Goal: Contribute content: Add original content to the website for others to see

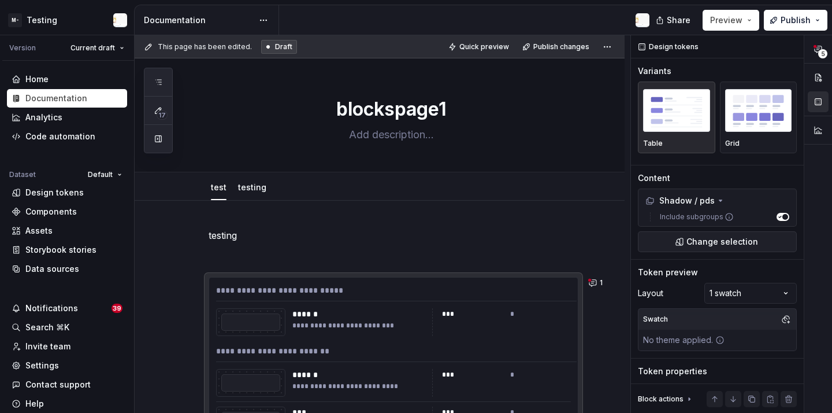
scroll to position [132, 0]
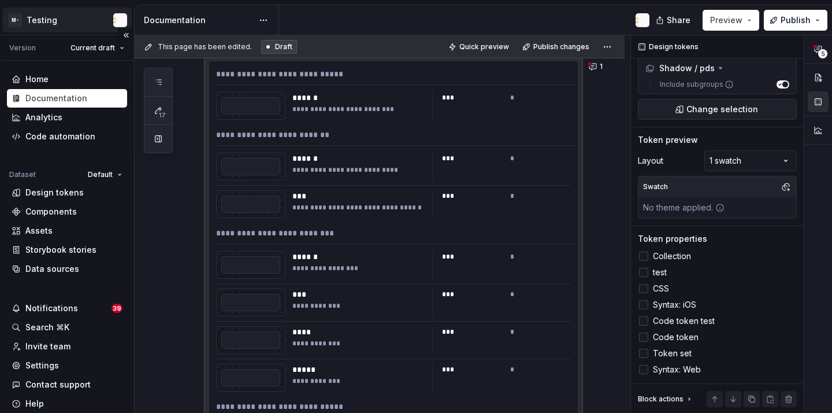
type textarea "*"
click at [80, 262] on div "Data sources" at bounding box center [67, 268] width 120 height 18
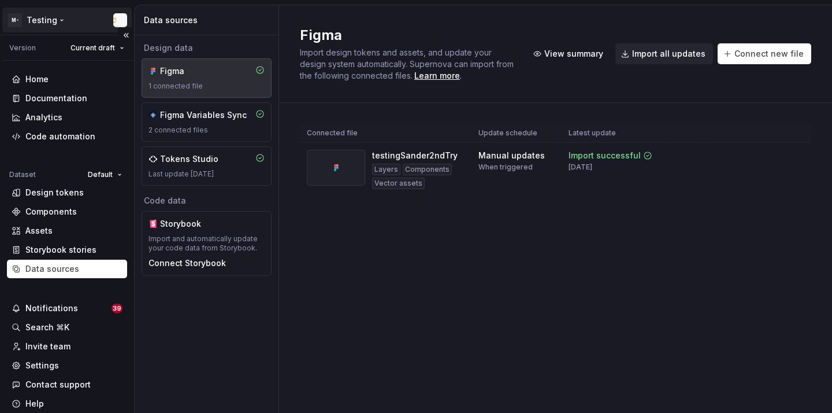
click at [43, 17] on html "M- Testing Version Current draft Home Documentation Analytics Code automation D…" at bounding box center [416, 206] width 832 height 413
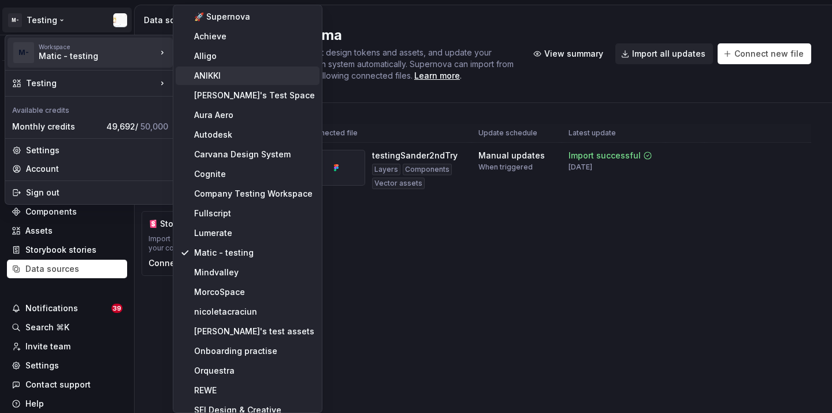
click at [226, 75] on div "ANIKKI" at bounding box center [254, 76] width 121 height 12
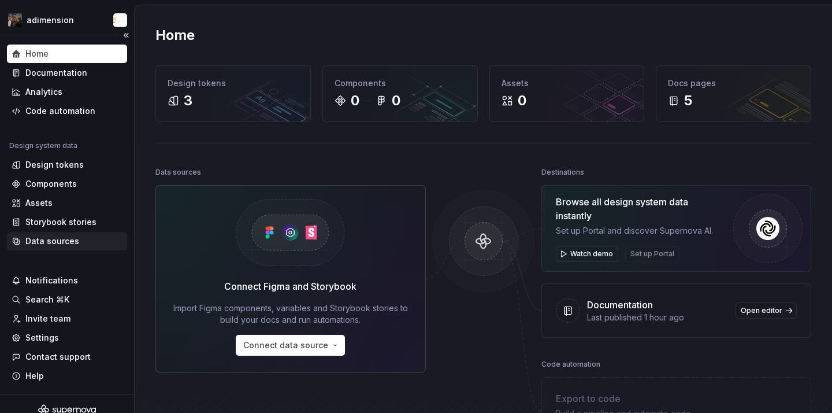
click at [67, 233] on div "Data sources" at bounding box center [67, 241] width 120 height 18
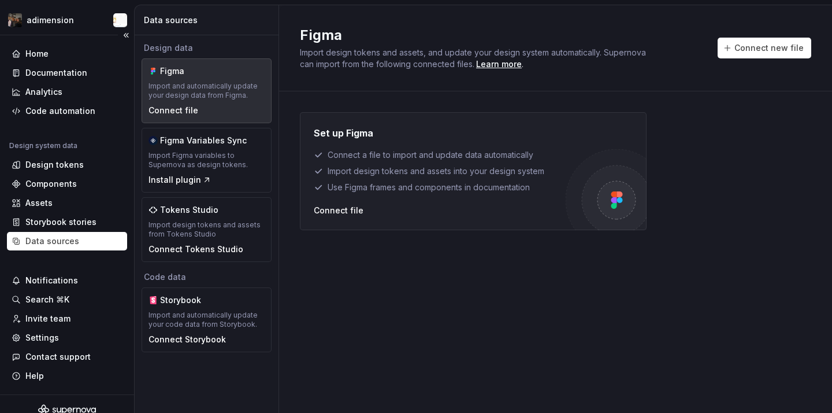
click at [67, 233] on div "Data sources" at bounding box center [67, 241] width 120 height 18
click at [350, 211] on div "Connect file" at bounding box center [339, 211] width 50 height 12
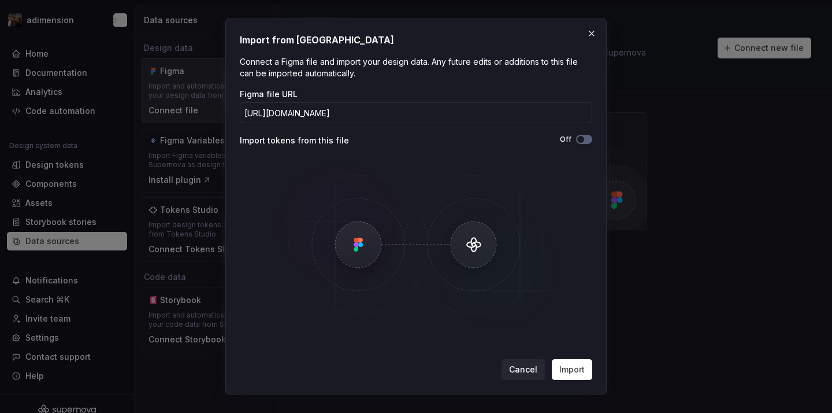
scroll to position [0, 205]
type input "[URL][DOMAIN_NAME]"
click at [577, 365] on span "Import" at bounding box center [571, 370] width 25 height 12
click at [590, 143] on div "Off" at bounding box center [504, 139] width 176 height 9
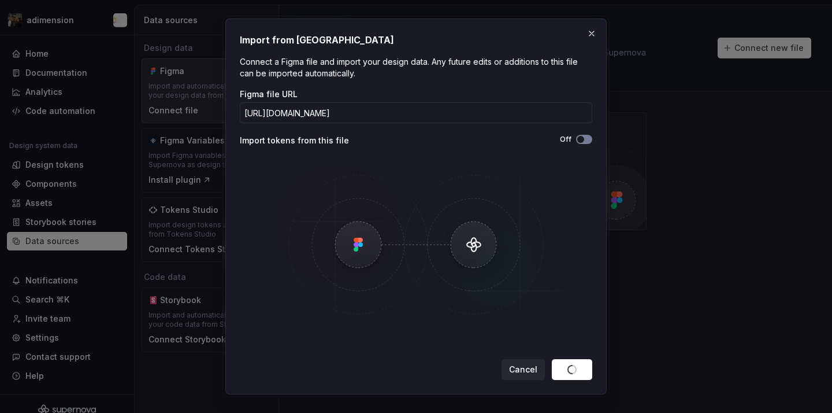
click at [583, 141] on span "button" at bounding box center [580, 139] width 7 height 7
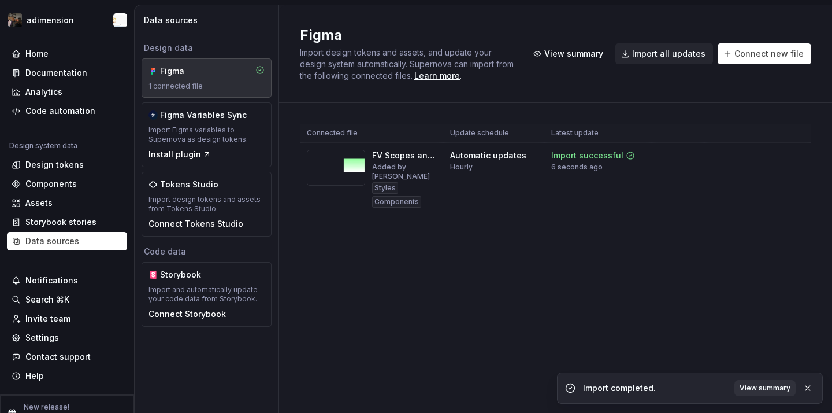
click at [759, 377] on div "Import completed. View summary" at bounding box center [690, 387] width 266 height 31
click at [761, 385] on span "View summary" at bounding box center [765, 387] width 51 height 9
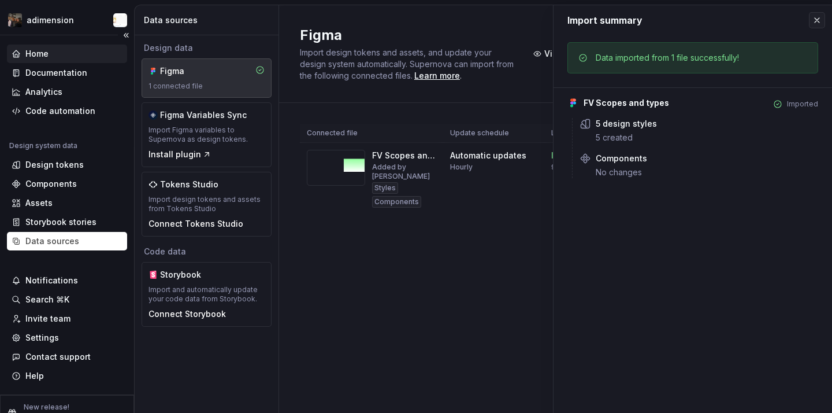
click at [66, 62] on div "Home" at bounding box center [67, 53] width 120 height 18
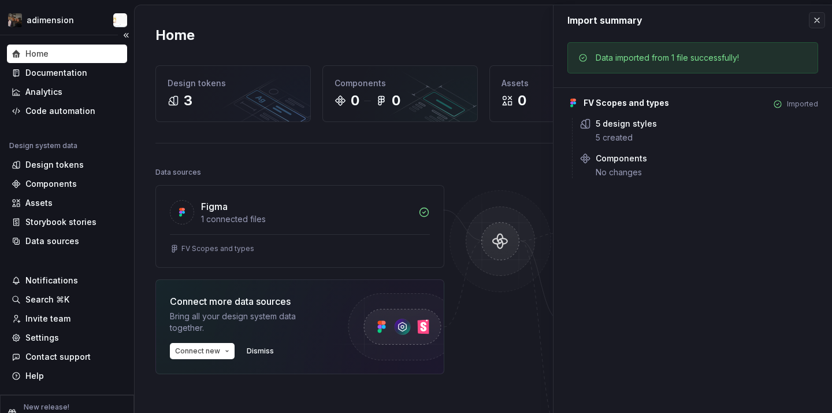
click at [66, 62] on div "Home" at bounding box center [67, 53] width 120 height 18
click at [79, 240] on div "Data sources" at bounding box center [67, 241] width 111 height 12
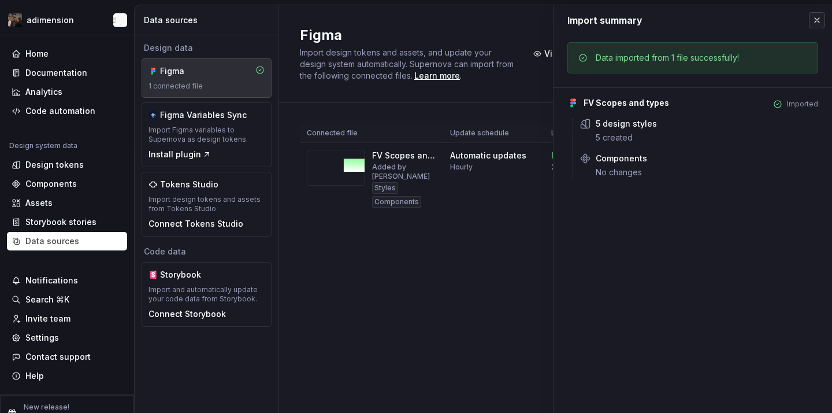
click at [817, 22] on button "button" at bounding box center [817, 20] width 16 height 16
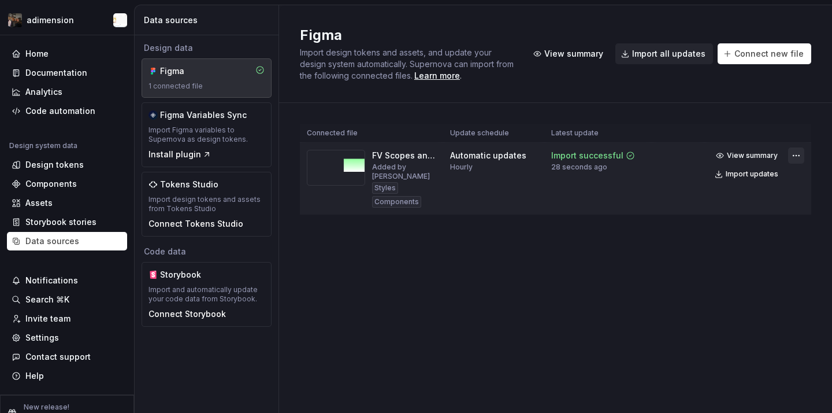
click at [791, 161] on html "adimension Home Documentation Analytics Code automation Design system data Desi…" at bounding box center [416, 206] width 832 height 413
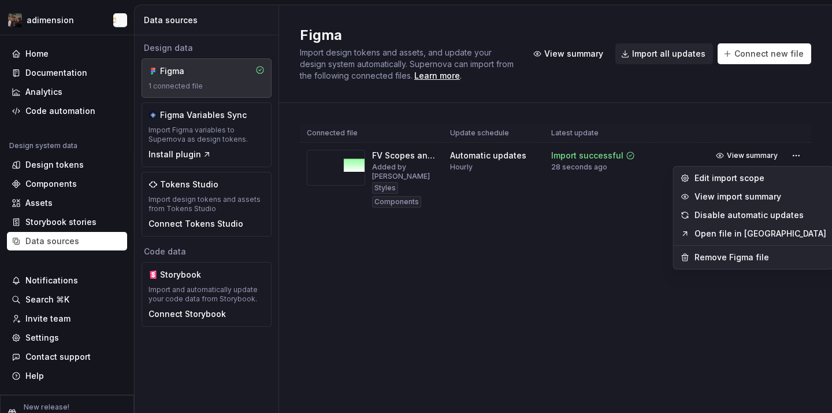
click at [761, 238] on link "Open file in [GEOGRAPHIC_DATA]" at bounding box center [761, 234] width 132 height 12
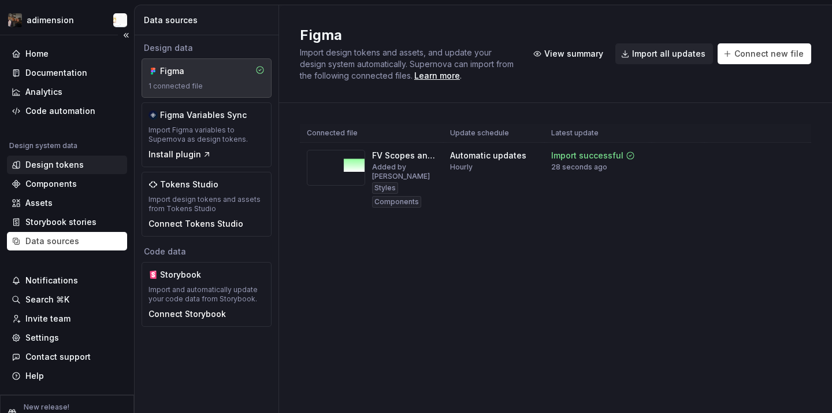
click at [76, 157] on div "Design tokens" at bounding box center [67, 164] width 120 height 18
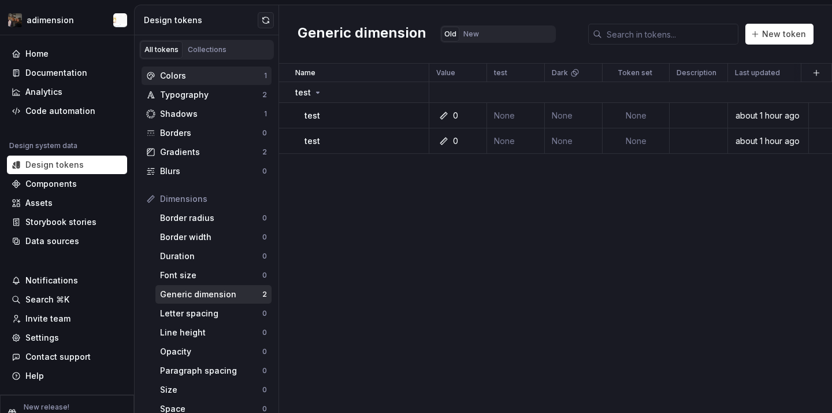
click at [213, 75] on div "Colors" at bounding box center [212, 76] width 104 height 12
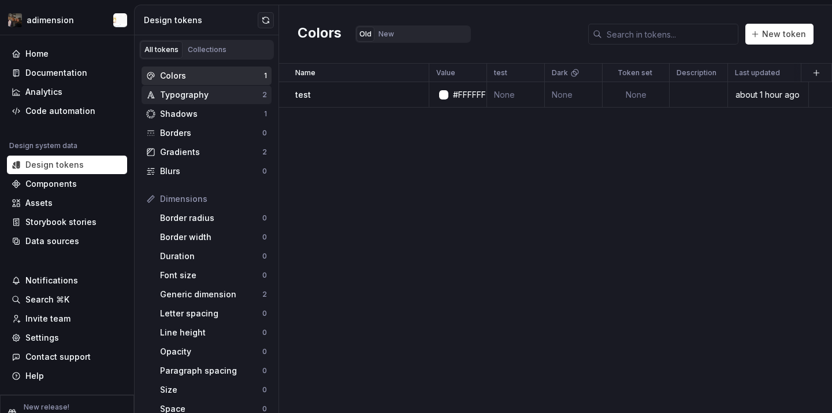
click at [201, 94] on div "Typography" at bounding box center [211, 95] width 102 height 12
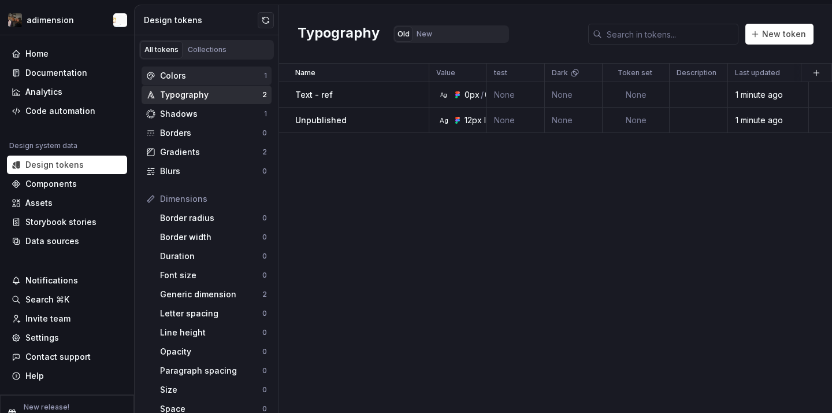
click at [198, 72] on div "Colors" at bounding box center [212, 76] width 104 height 12
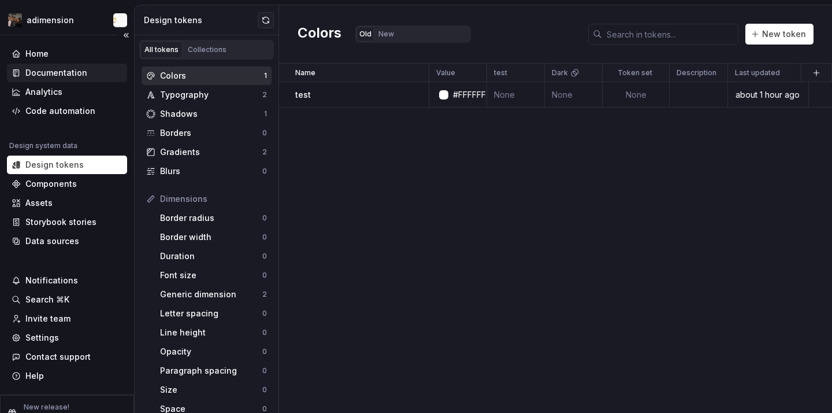
click at [49, 71] on div "Documentation" at bounding box center [56, 73] width 62 height 12
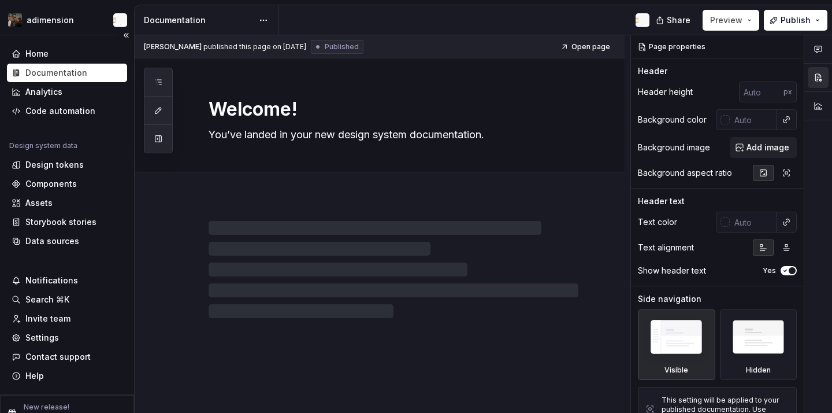
type textarea "*"
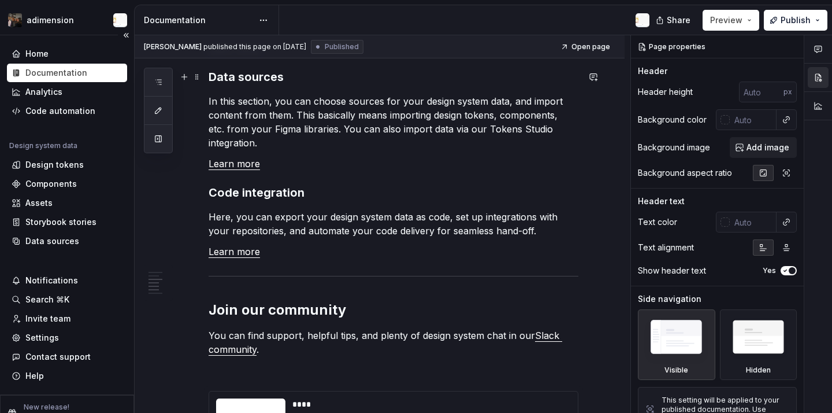
scroll to position [1222, 0]
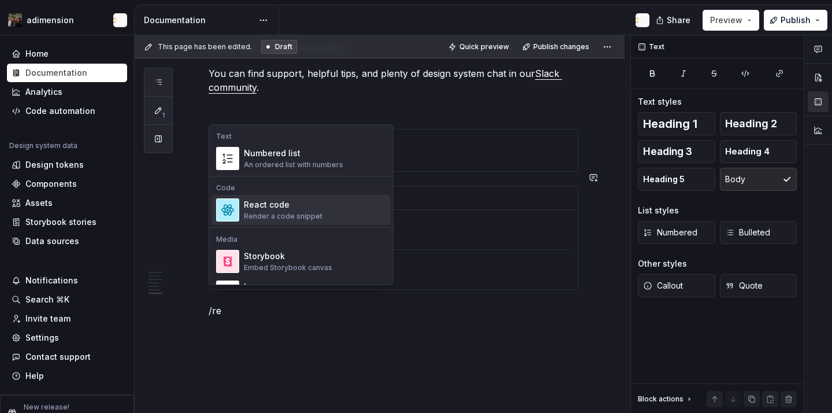
click at [331, 216] on div "React code Render a code snippet" at bounding box center [315, 209] width 142 height 23
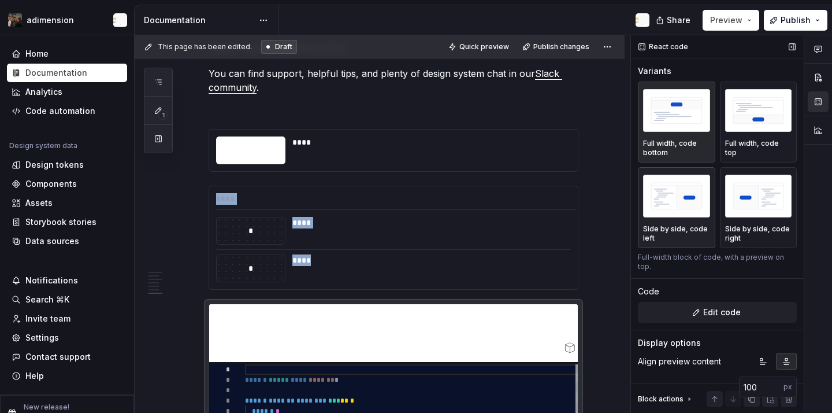
click at [679, 238] on p "Side by side, code left" at bounding box center [676, 233] width 67 height 18
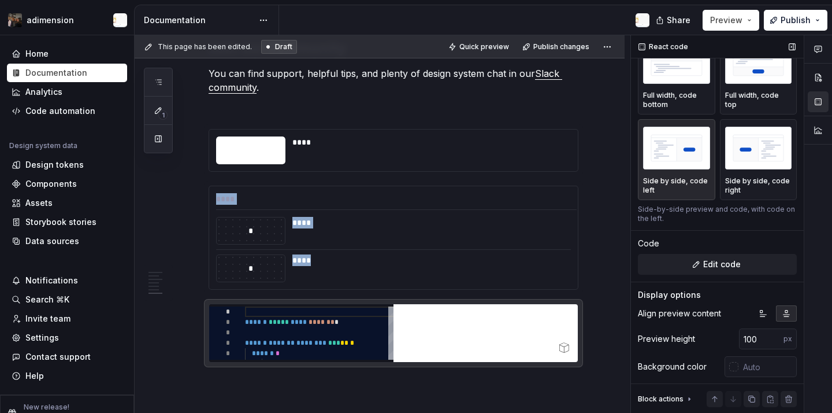
scroll to position [50, 0]
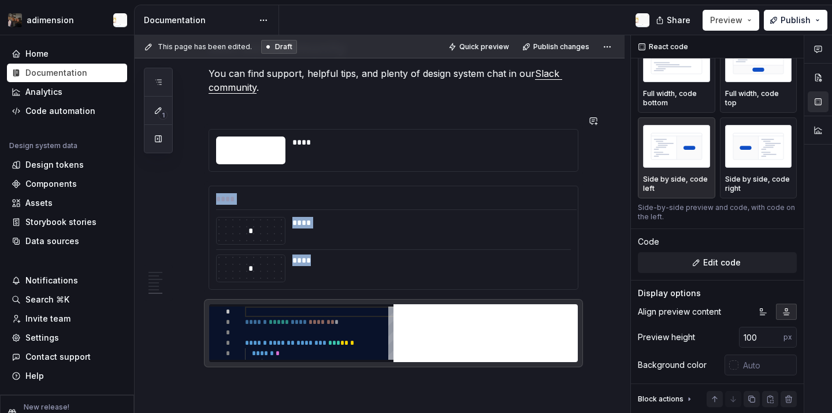
type textarea "*"
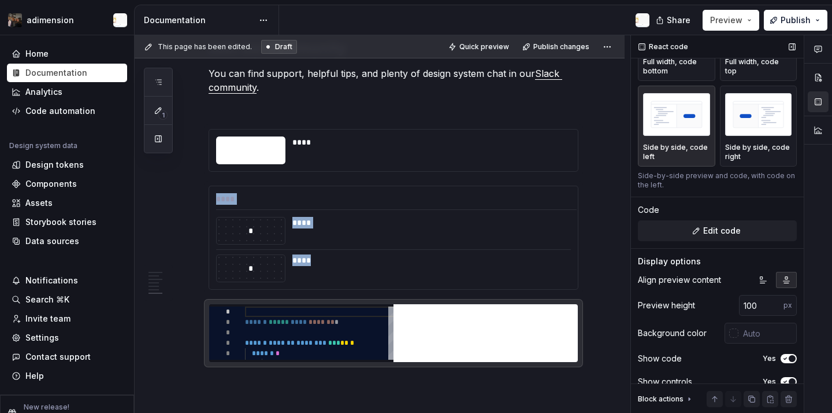
scroll to position [88, 0]
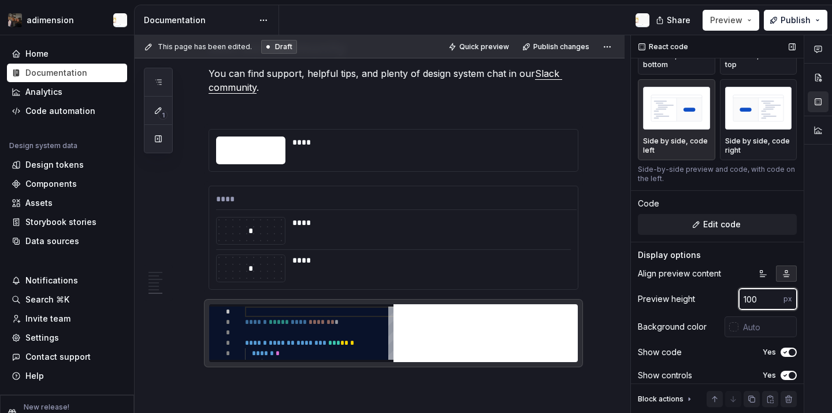
drag, startPoint x: 767, startPoint y: 291, endPoint x: 759, endPoint y: 294, distance: 8.6
click at [759, 294] on input "100" at bounding box center [761, 298] width 44 height 21
type input "500"
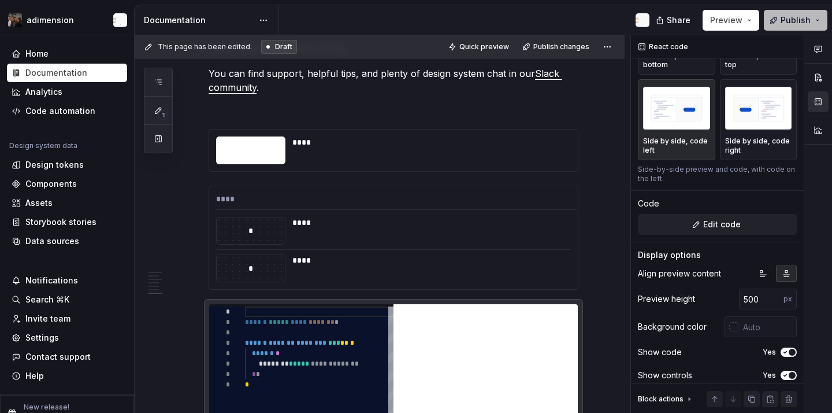
click at [779, 28] on button "Publish" at bounding box center [796, 20] width 64 height 21
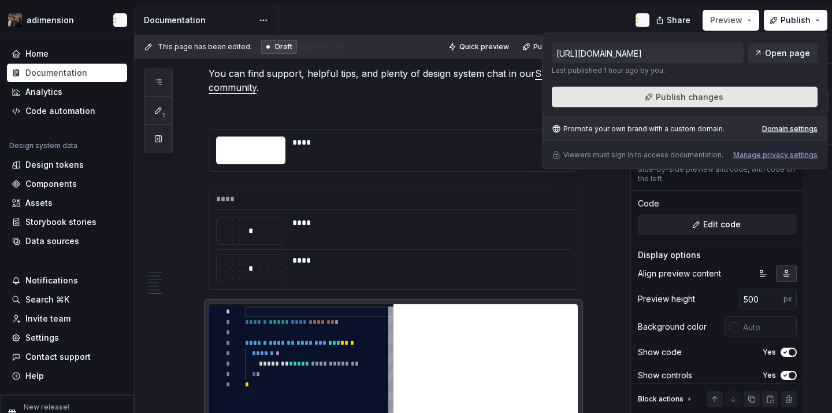
click at [717, 93] on span "Publish changes" at bounding box center [690, 97] width 68 height 12
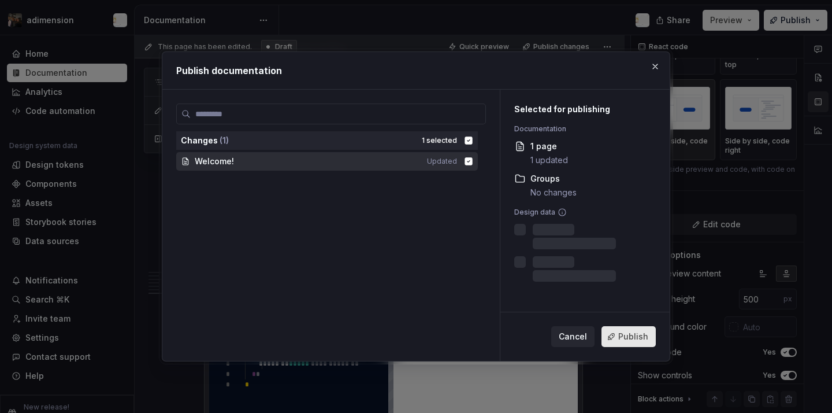
click at [630, 327] on button "Publish" at bounding box center [629, 336] width 54 height 21
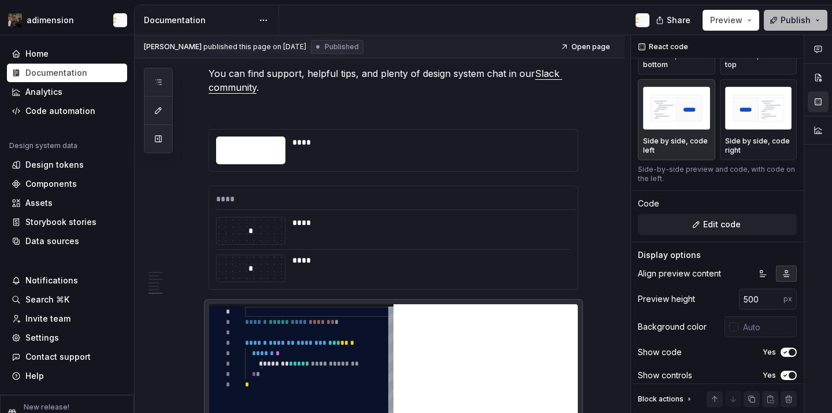
click at [818, 27] on button "Publish" at bounding box center [796, 20] width 64 height 21
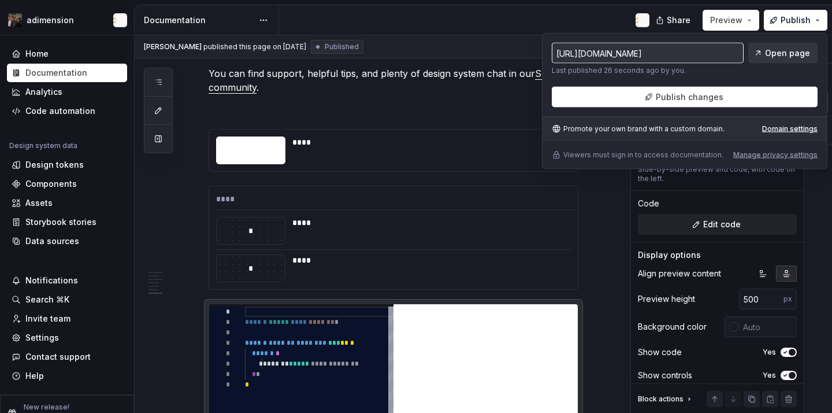
click at [777, 62] on link "Open page" at bounding box center [782, 53] width 69 height 21
type textarea "*"
click at [759, 303] on input "500" at bounding box center [761, 298] width 44 height 21
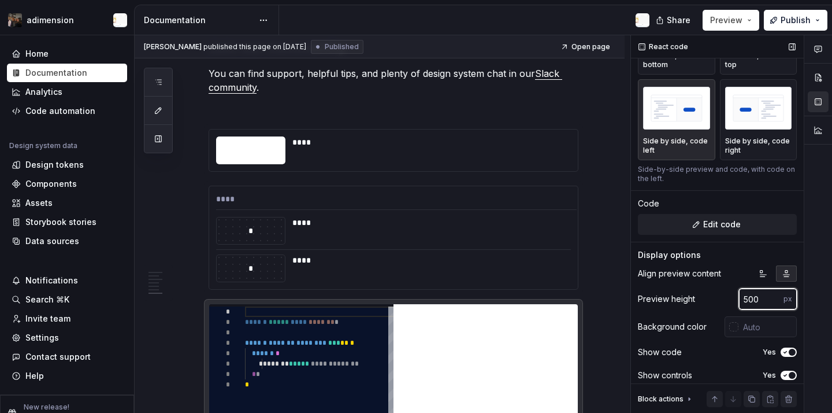
click at [759, 303] on input "500" at bounding box center [761, 298] width 44 height 21
drag, startPoint x: 758, startPoint y: 303, endPoint x: 735, endPoint y: 302, distance: 23.7
click at [735, 302] on div "Preview height 500 px" at bounding box center [717, 298] width 159 height 21
type input "1000"
click at [549, 233] on div "**** * **** * ****" at bounding box center [393, 237] width 369 height 103
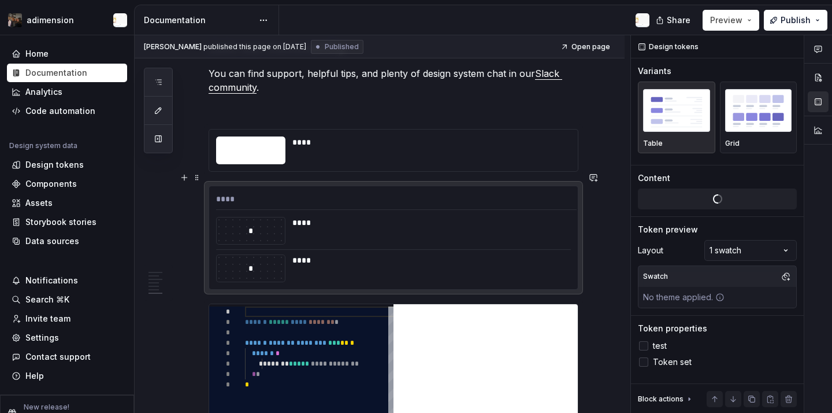
scroll to position [0, 0]
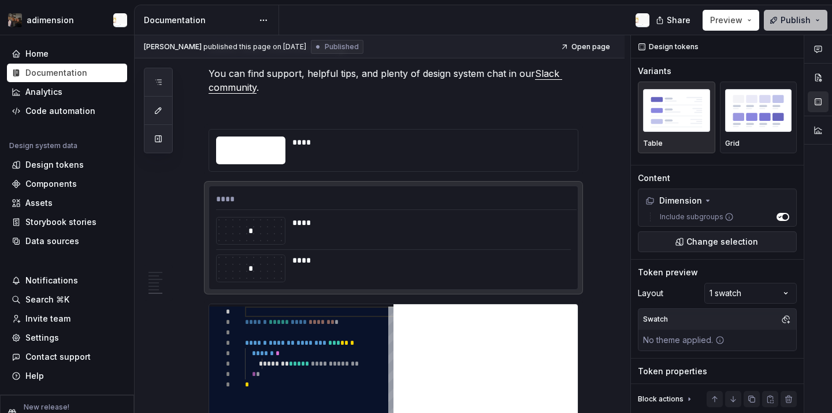
click at [776, 14] on button "Publish" at bounding box center [796, 20] width 64 height 21
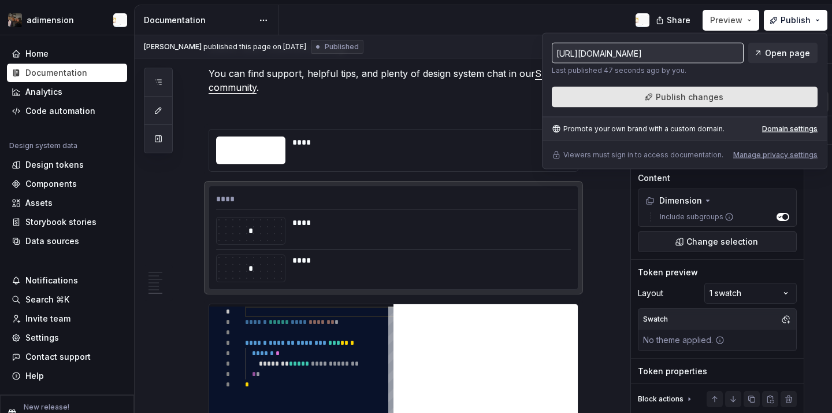
click at [735, 94] on button "Publish changes" at bounding box center [685, 97] width 266 height 21
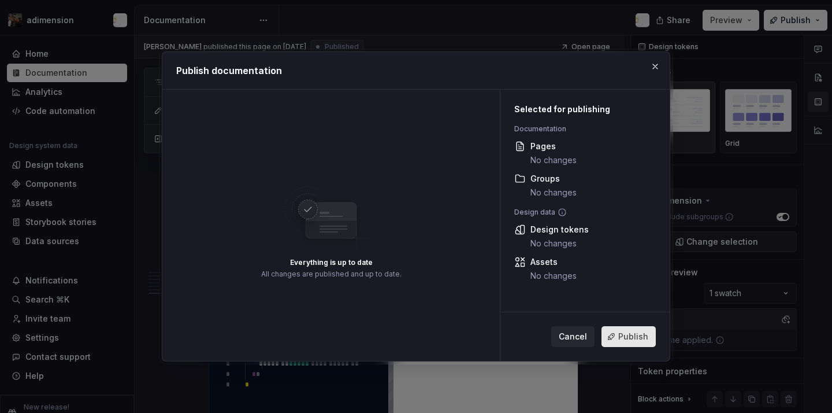
click at [629, 338] on span "Publish" at bounding box center [633, 337] width 30 height 12
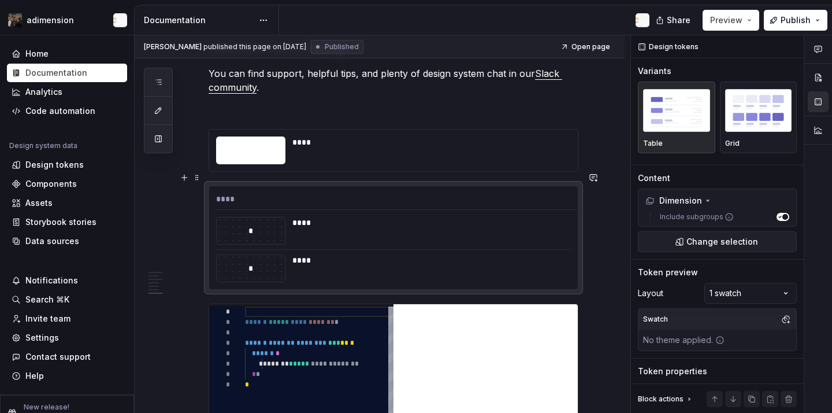
scroll to position [1526, 0]
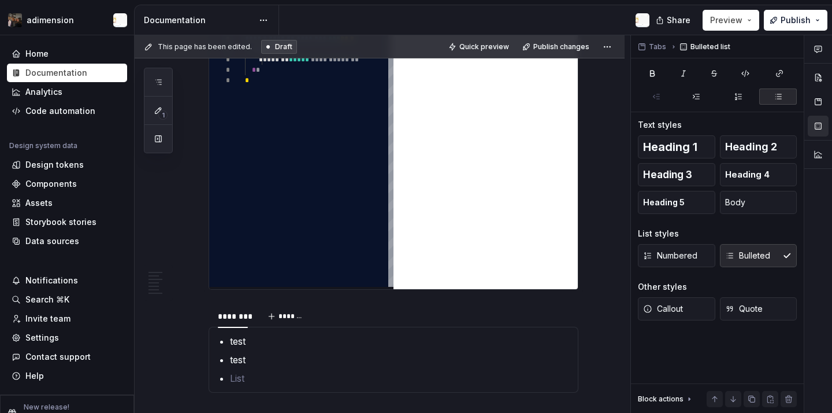
scroll to position [1540, 0]
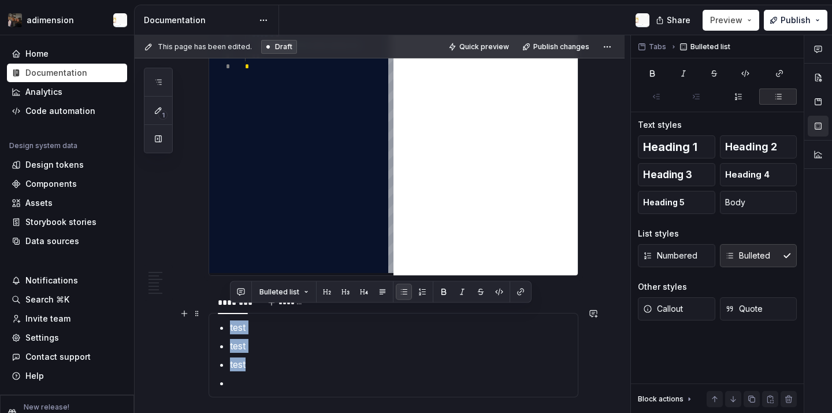
drag, startPoint x: 255, startPoint y: 357, endPoint x: 213, endPoint y: 308, distance: 64.7
click at [213, 313] on div "test test test" at bounding box center [394, 355] width 370 height 84
copy ul "test test test"
click at [282, 378] on div "test test test" at bounding box center [394, 355] width 370 height 84
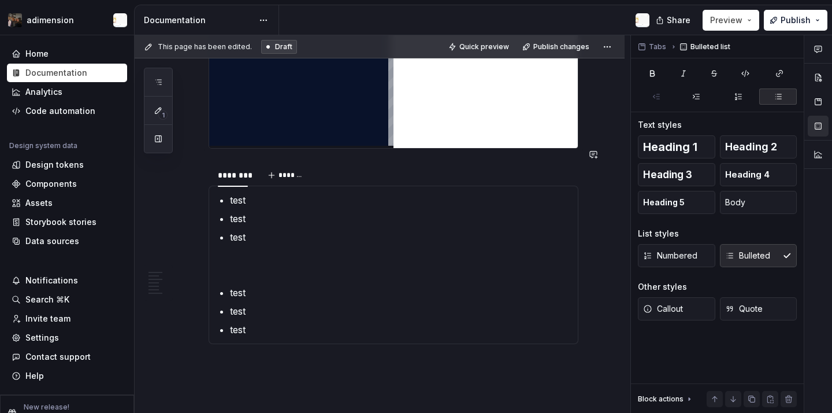
scroll to position [1670, 0]
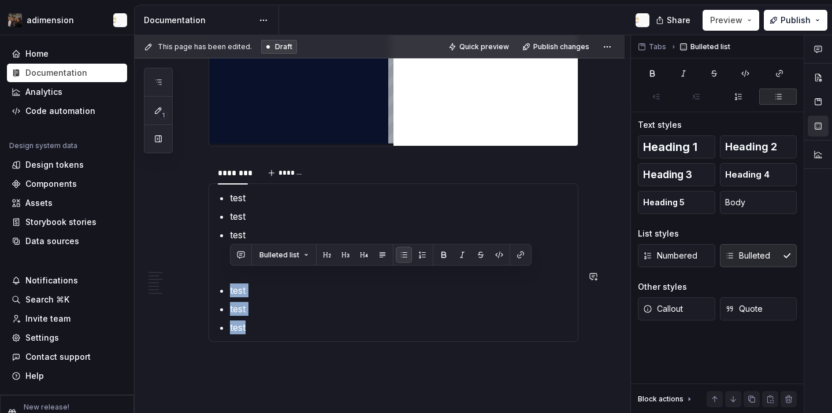
drag, startPoint x: 254, startPoint y: 316, endPoint x: 216, endPoint y: 261, distance: 66.5
click at [216, 261] on section-item-column "test test test test test test" at bounding box center [393, 262] width 355 height 143
copy ul "test test test"
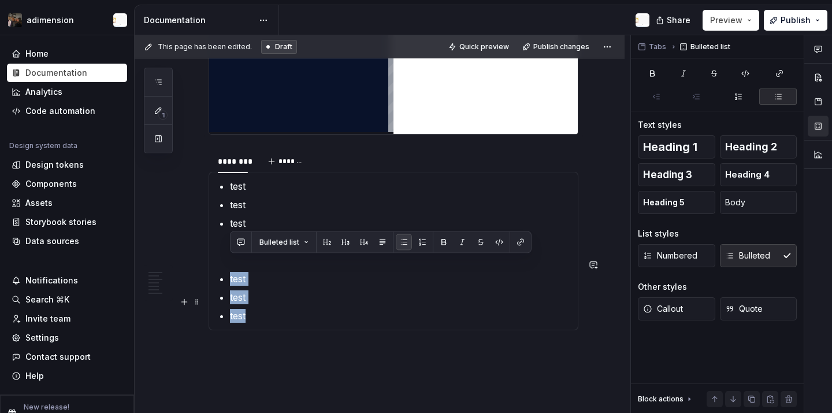
scroll to position [1682, 0]
click at [296, 307] on p "test" at bounding box center [400, 314] width 341 height 14
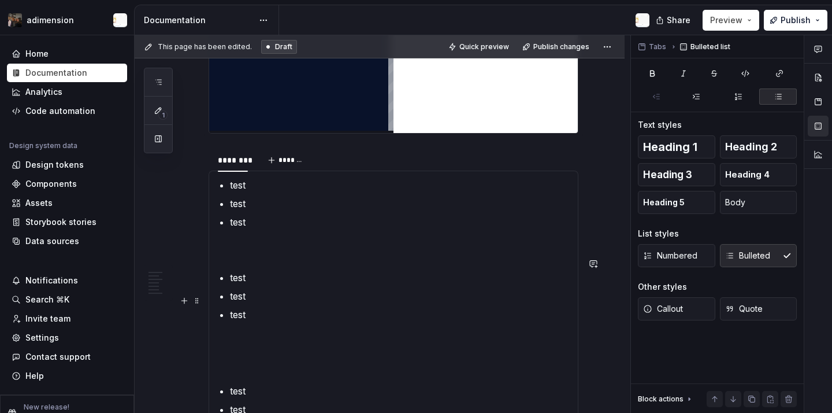
scroll to position [1844, 0]
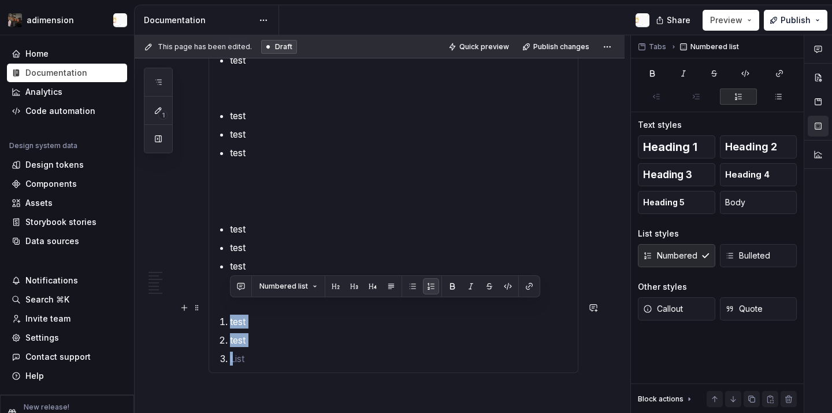
copy ol "test test"
drag, startPoint x: 250, startPoint y: 339, endPoint x: 213, endPoint y: 306, distance: 49.5
click at [213, 306] on div "test test test test test test test test test test test" at bounding box center [394, 191] width 370 height 364
click at [291, 333] on ol "test test" at bounding box center [400, 339] width 341 height 51
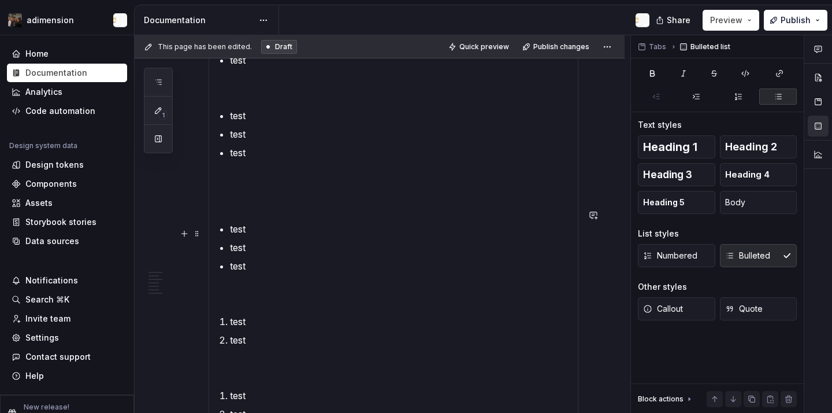
click at [240, 240] on p "test" at bounding box center [400, 247] width 341 height 14
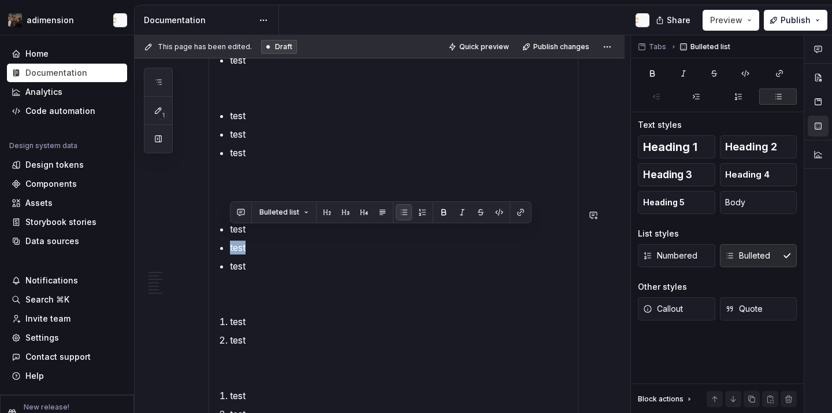
copy p "test"
click at [230, 194] on p at bounding box center [393, 201] width 355 height 14
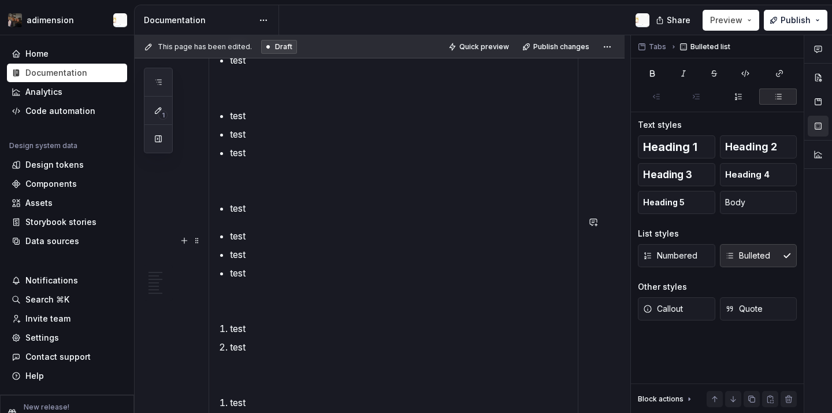
click at [244, 247] on p "test" at bounding box center [400, 254] width 341 height 14
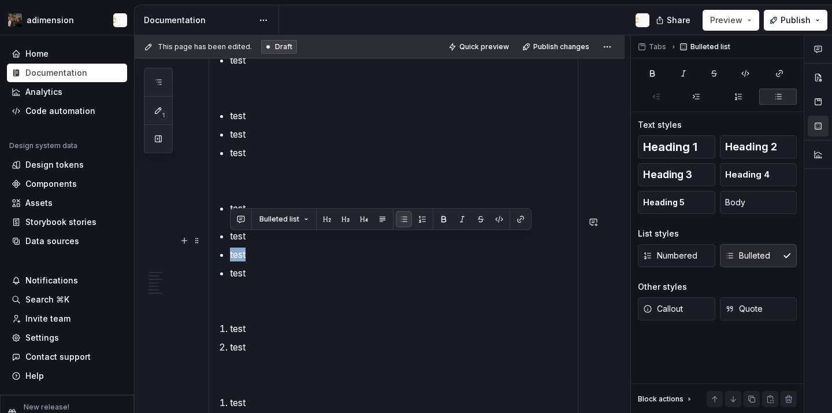
click at [244, 247] on p "test" at bounding box center [400, 254] width 341 height 14
copy p "test"
click at [265, 146] on p "test" at bounding box center [400, 153] width 341 height 14
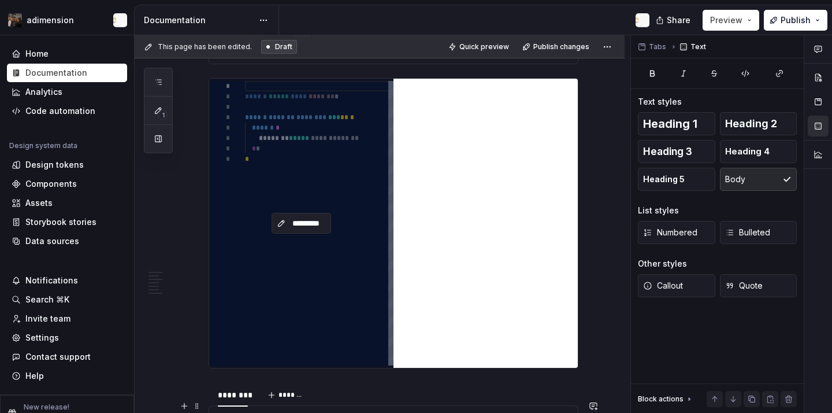
scroll to position [1590, 0]
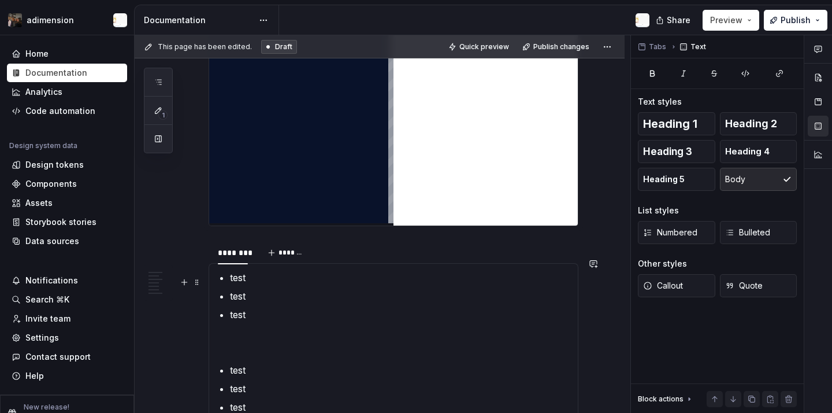
click at [295, 273] on ul "test test test" at bounding box center [400, 295] width 341 height 51
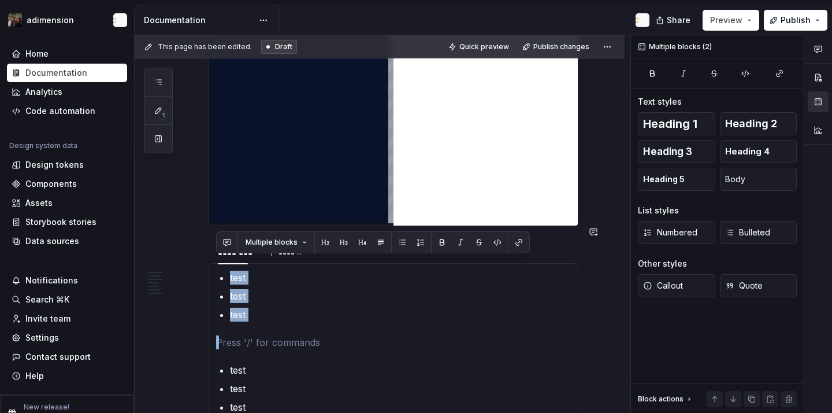
drag, startPoint x: 253, startPoint y: 308, endPoint x: 228, endPoint y: 255, distance: 58.2
copy ul "test test test"
type textarea "*"
